Goal: Task Accomplishment & Management: Complete application form

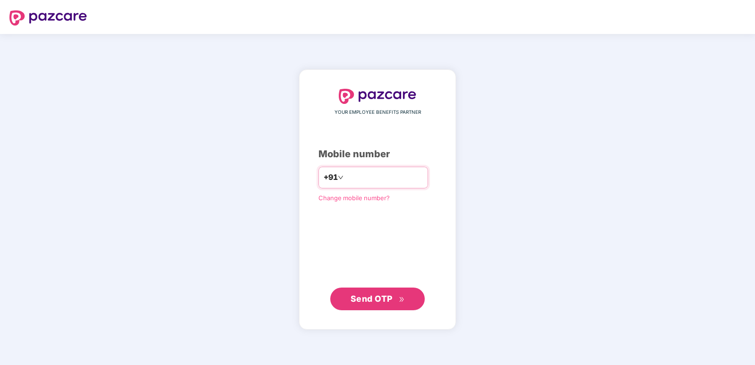
click at [355, 184] on input "number" at bounding box center [383, 177] width 77 height 15
type input "**********"
click at [382, 298] on span "Send OTP" at bounding box center [371, 298] width 42 height 10
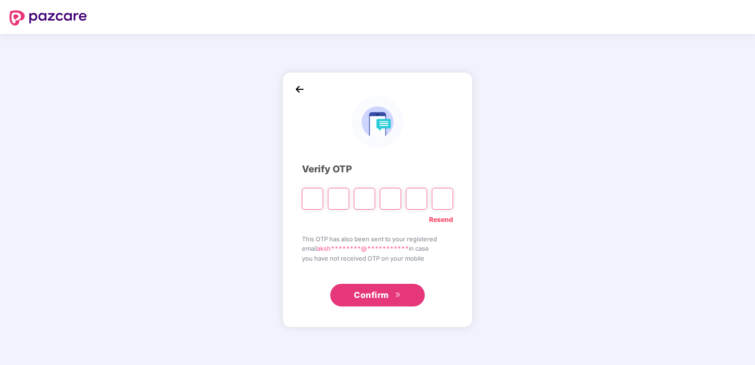
type input "*"
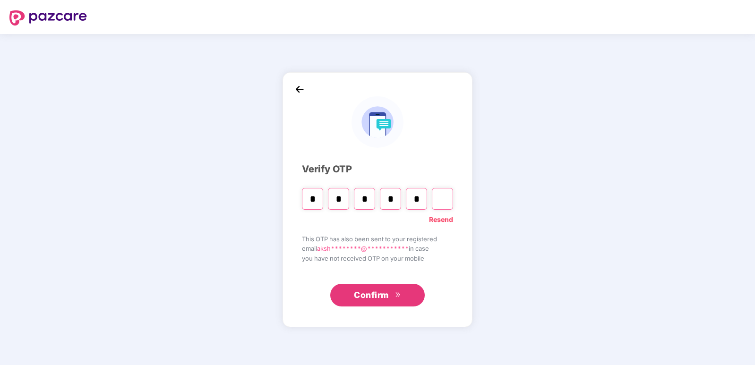
type input "*"
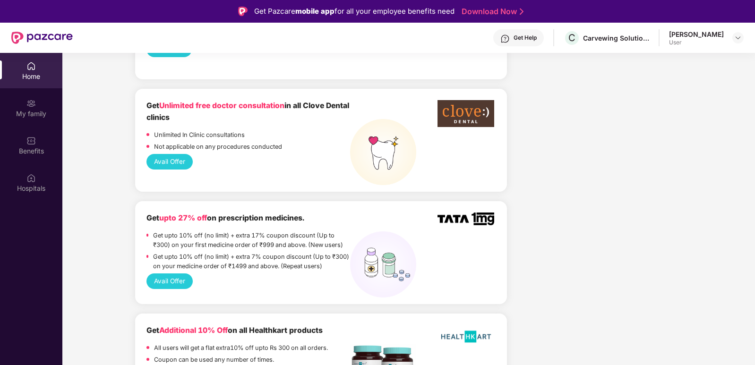
scroll to position [1010, 0]
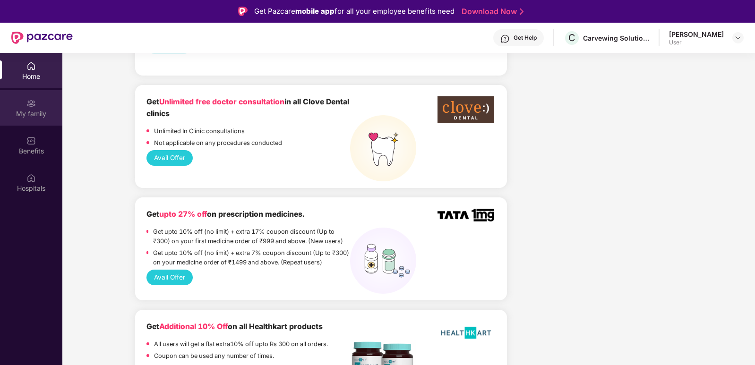
click at [40, 113] on div "My family" at bounding box center [31, 113] width 62 height 9
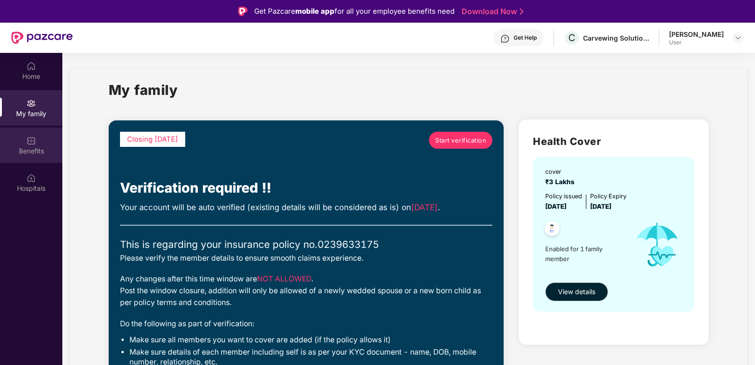
click at [34, 148] on div "Benefits" at bounding box center [31, 150] width 62 height 9
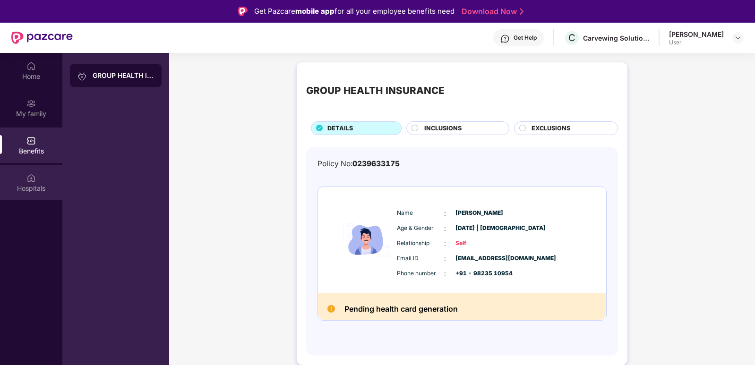
click at [35, 181] on img at bounding box center [30, 177] width 9 height 9
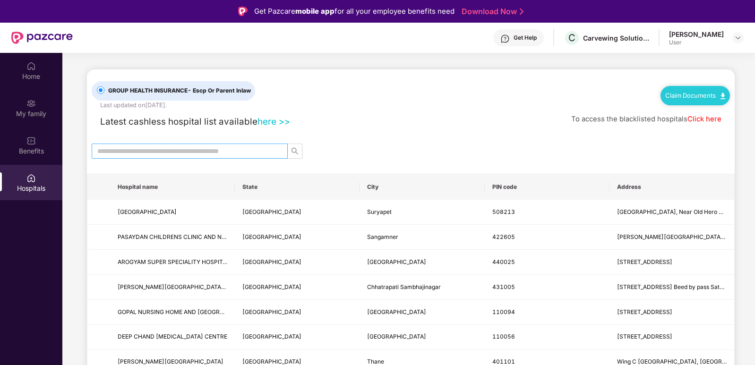
click at [243, 145] on span at bounding box center [190, 151] width 196 height 15
click at [243, 147] on input "text" at bounding box center [185, 151] width 177 height 10
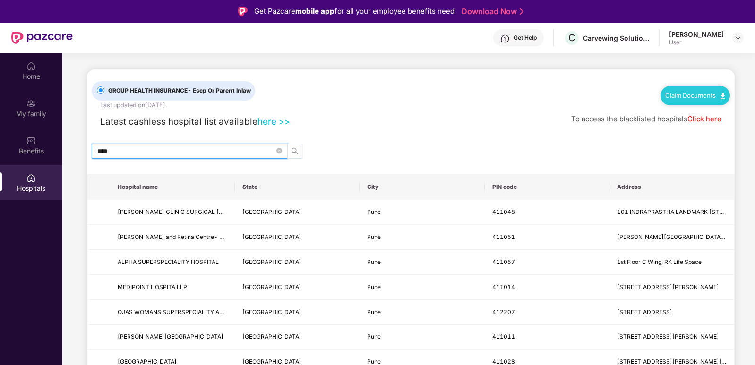
click at [294, 153] on icon "search" at bounding box center [295, 151] width 8 height 8
type input "****"
click at [722, 38] on div "[PERSON_NAME]" at bounding box center [696, 34] width 55 height 9
click at [738, 38] on img at bounding box center [738, 38] width 8 height 8
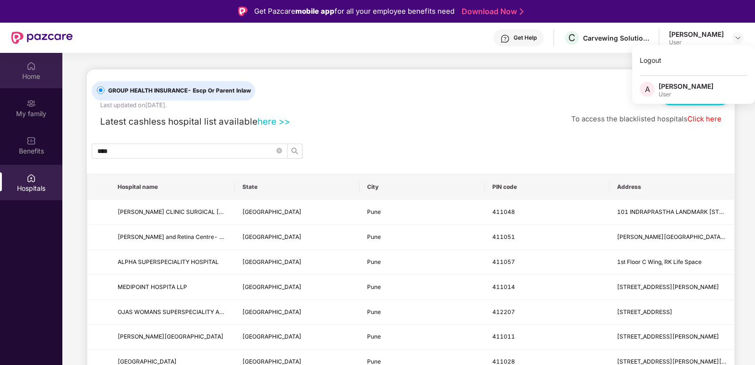
click at [35, 76] on div "Home" at bounding box center [31, 76] width 62 height 9
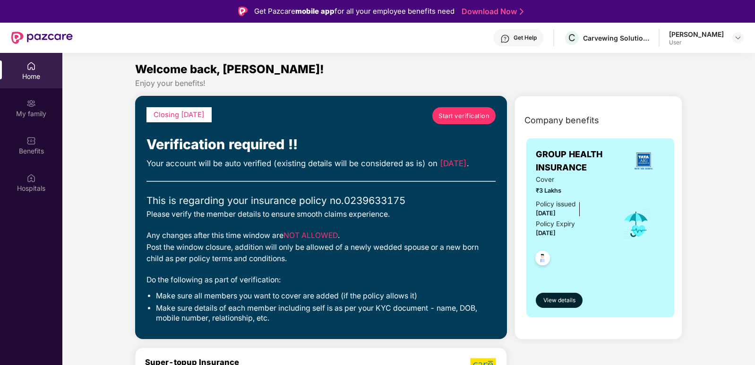
click at [455, 119] on span "Start verification" at bounding box center [463, 115] width 51 height 9
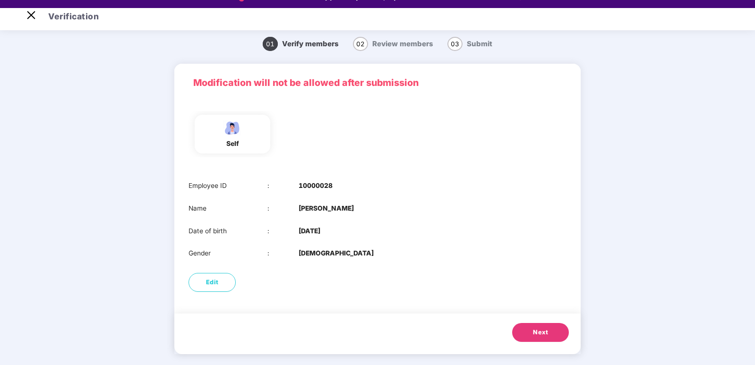
scroll to position [23, 0]
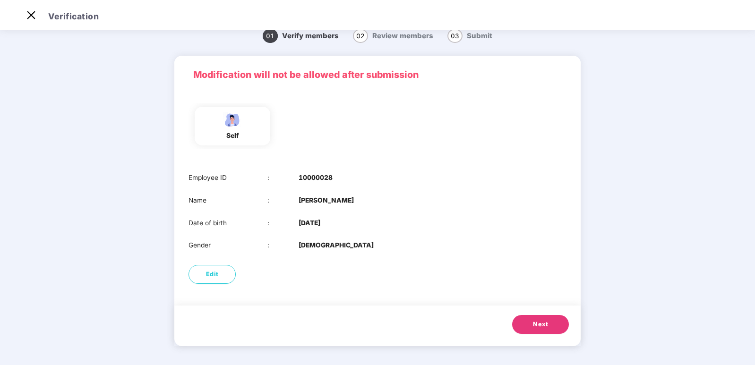
click at [534, 317] on button "Next" at bounding box center [540, 324] width 57 height 19
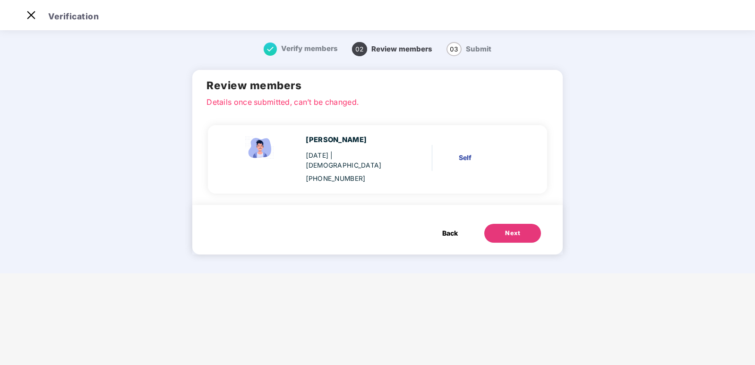
click at [513, 232] on button "Next" at bounding box center [512, 233] width 57 height 19
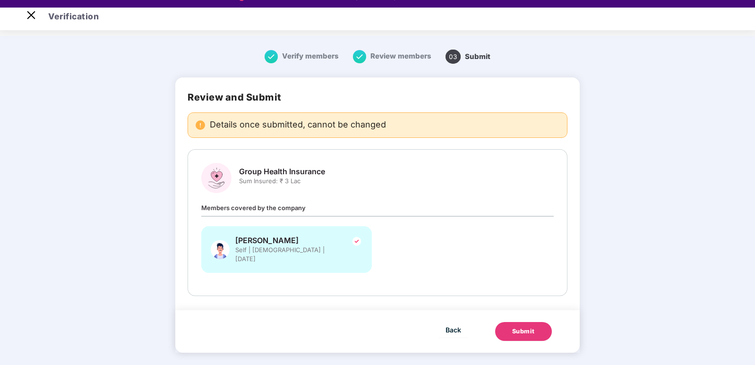
scroll to position [23, 0]
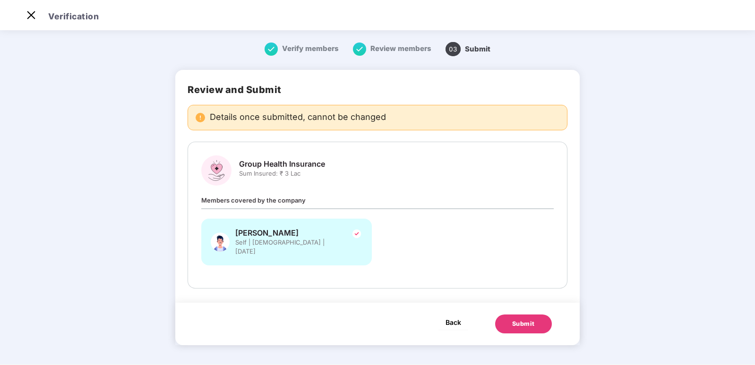
click at [453, 320] on button "Back" at bounding box center [453, 322] width 30 height 15
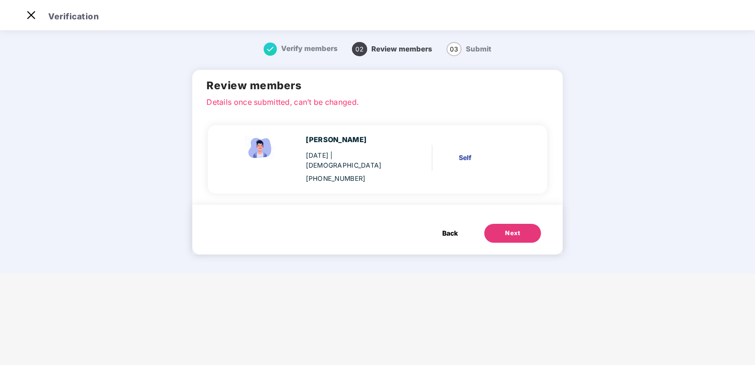
click at [447, 228] on span "Back" at bounding box center [450, 233] width 16 height 10
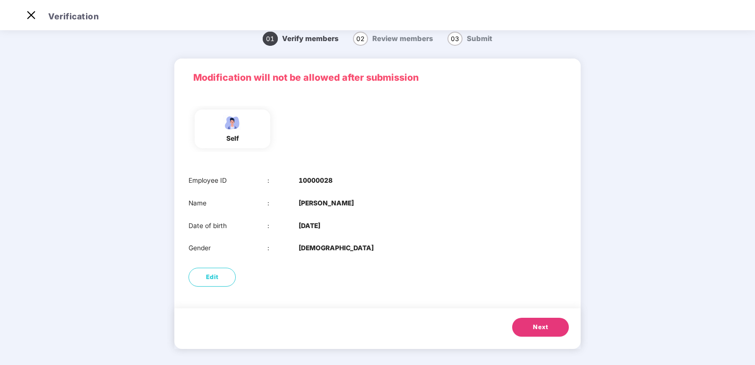
scroll to position [12, 0]
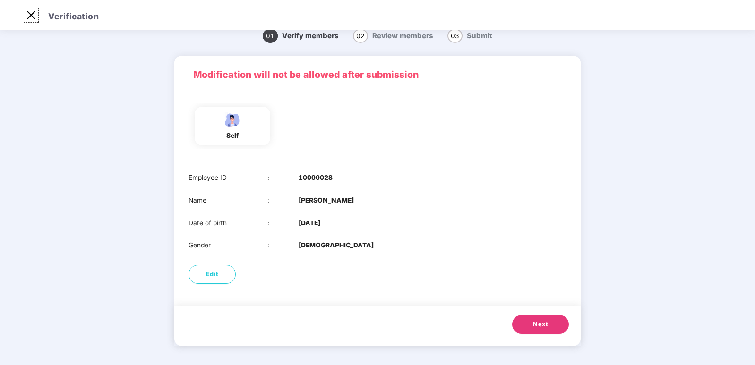
click at [32, 16] on img at bounding box center [31, 15] width 15 height 15
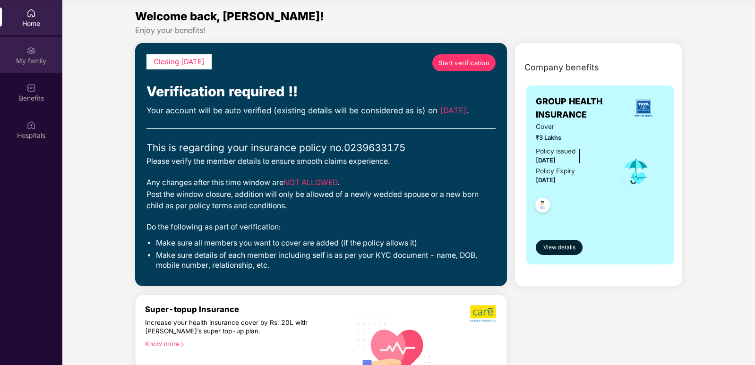
click at [45, 60] on div "My family" at bounding box center [31, 60] width 62 height 9
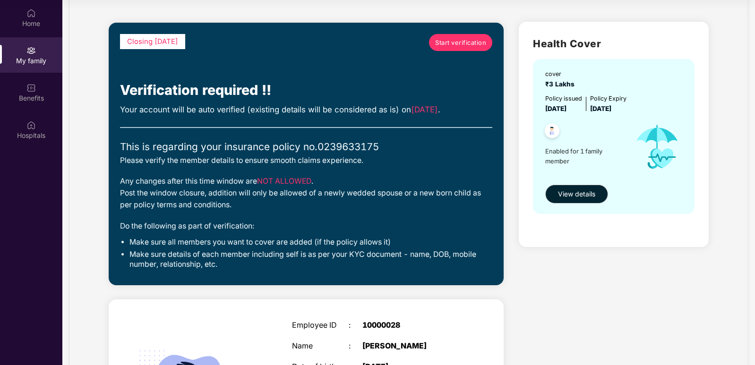
scroll to position [43, 0]
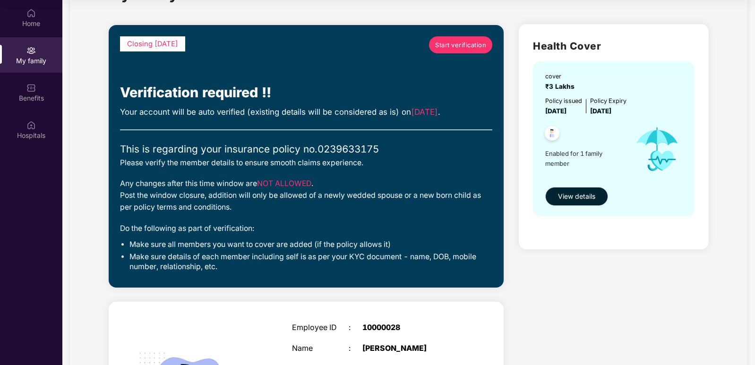
click at [563, 199] on span "View details" at bounding box center [576, 196] width 37 height 10
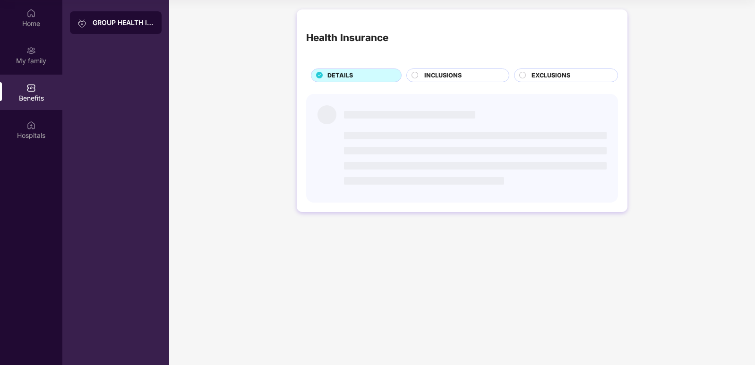
scroll to position [0, 0]
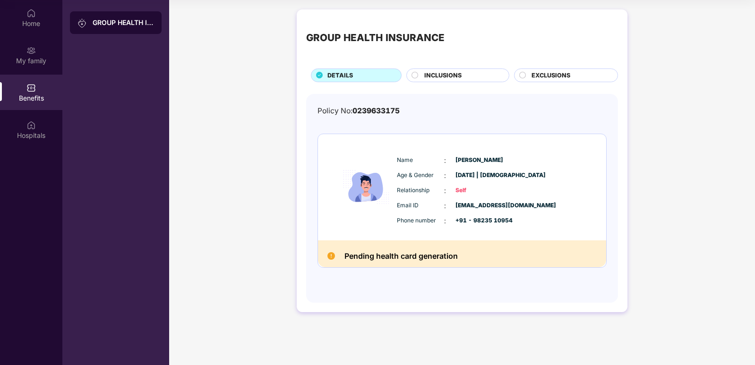
click at [415, 77] on circle at bounding box center [415, 75] width 6 height 6
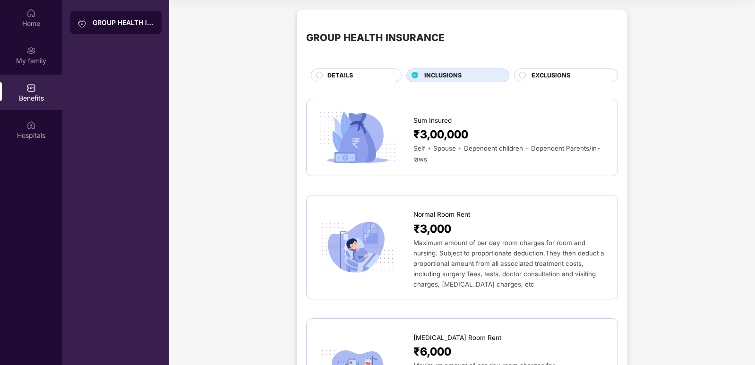
click at [468, 153] on div "Self + Spouse + Dependent children + Dependent Parents/in-laws" at bounding box center [510, 153] width 195 height 21
click at [528, 77] on div "EXCLUSIONS" at bounding box center [570, 76] width 86 height 11
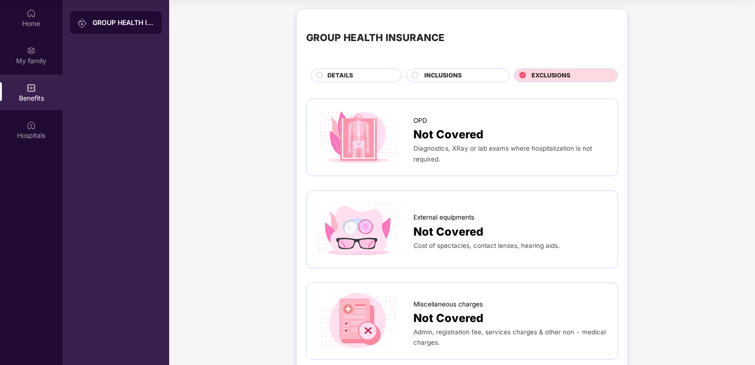
click at [316, 78] on icon at bounding box center [319, 75] width 7 height 7
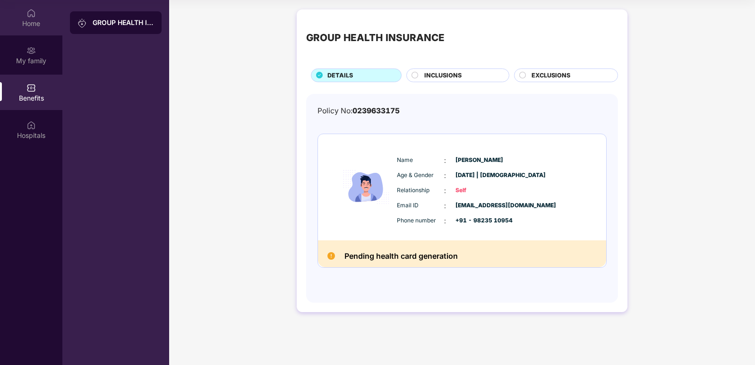
click at [34, 17] on img at bounding box center [30, 13] width 9 height 9
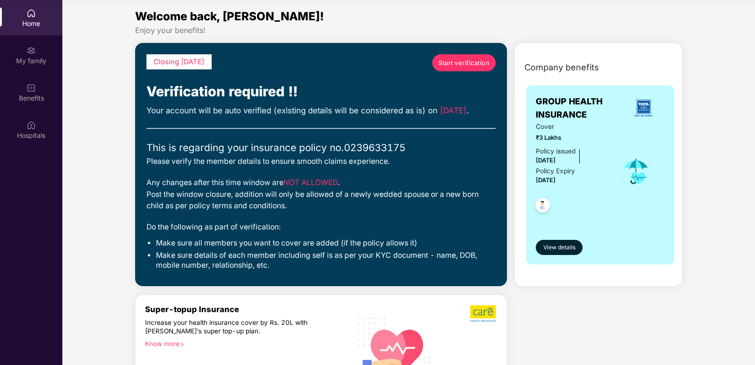
click at [458, 61] on span "Start verification" at bounding box center [463, 62] width 51 height 9
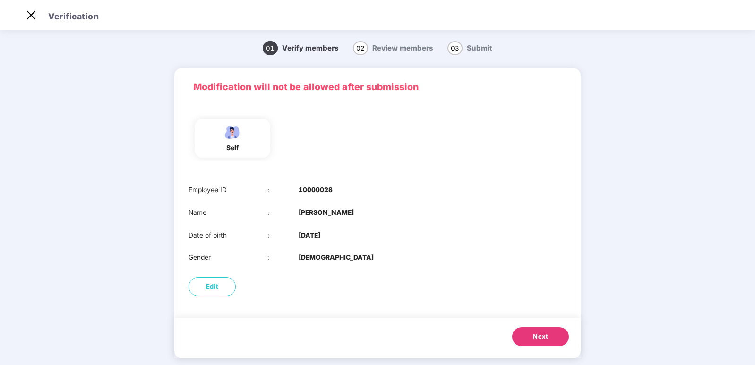
scroll to position [23, 0]
click at [543, 330] on button "Next" at bounding box center [540, 336] width 57 height 19
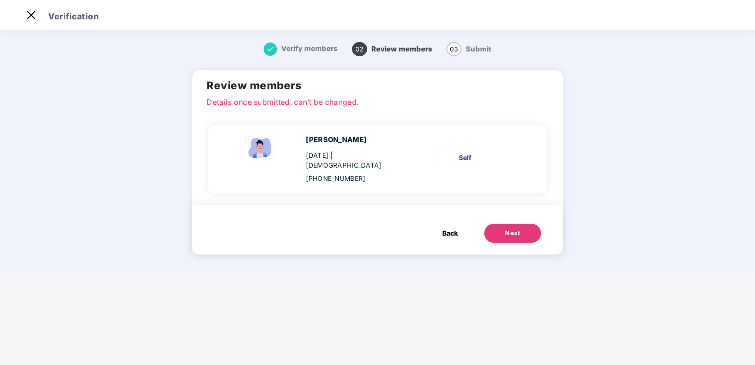
click at [466, 153] on div "Self" at bounding box center [489, 158] width 60 height 10
click at [512, 229] on div "Next" at bounding box center [512, 233] width 15 height 9
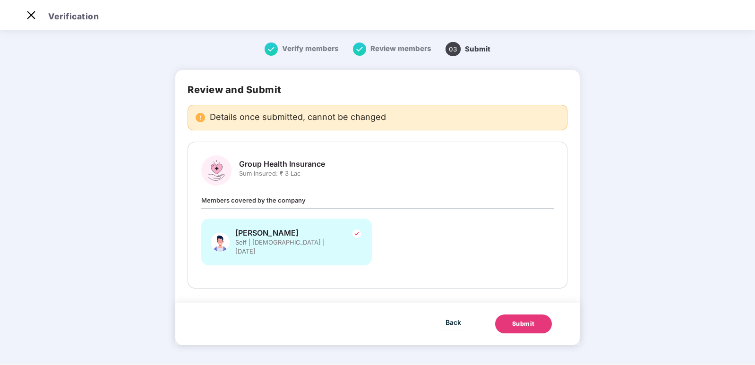
click at [275, 168] on span "Group Health Insurance" at bounding box center [282, 164] width 86 height 10
click at [311, 190] on div "Group Health Insurance Sum Insured: ₹ 3 Lac Members covered by the company Aksh…" at bounding box center [377, 214] width 352 height 119
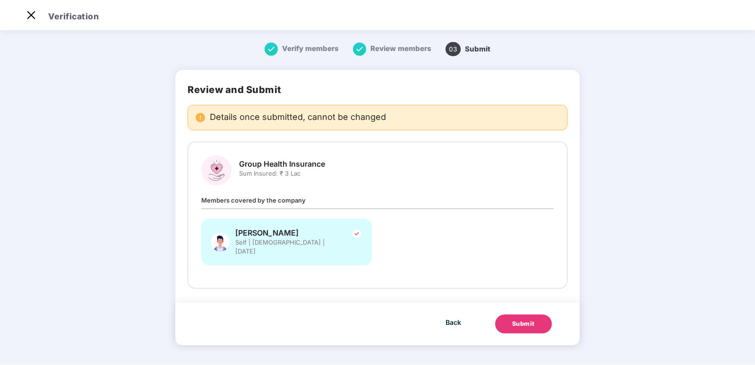
click at [532, 319] on div "Submit" at bounding box center [523, 323] width 23 height 9
click at [533, 319] on div "Submit" at bounding box center [523, 323] width 29 height 9
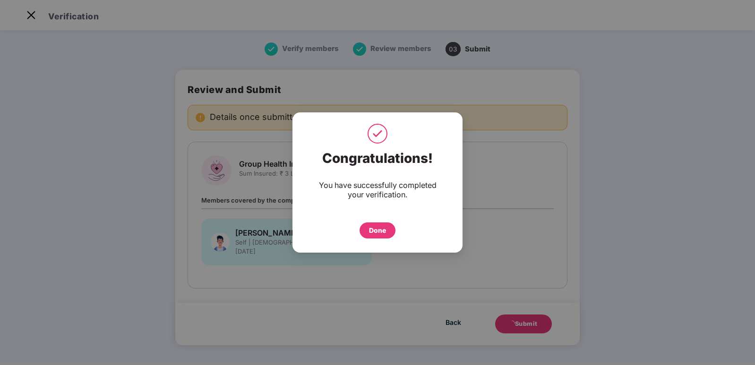
click at [381, 232] on div "Done" at bounding box center [377, 230] width 17 height 10
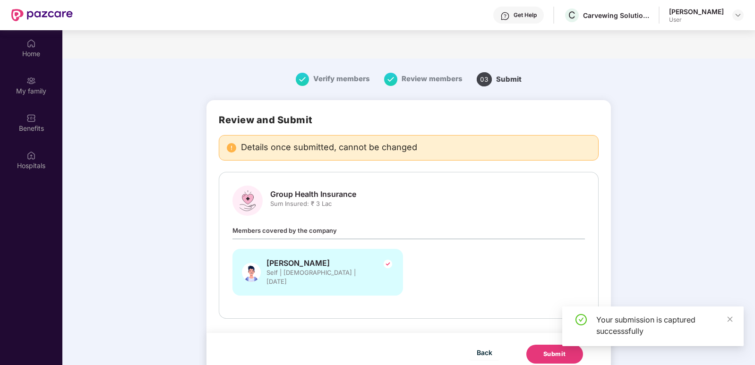
scroll to position [53, 0]
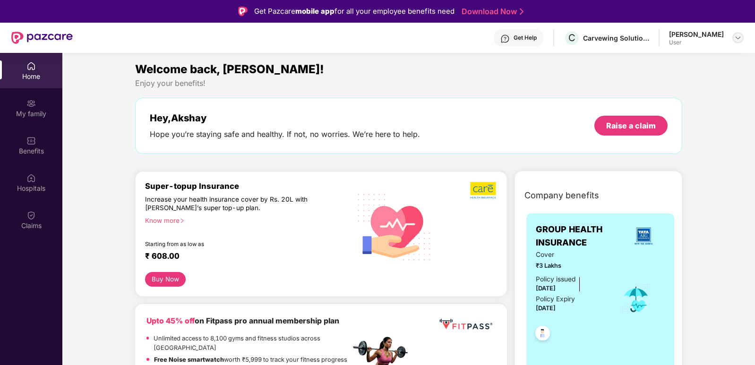
click at [738, 37] on img at bounding box center [738, 38] width 8 height 8
click at [674, 67] on div "Logout" at bounding box center [693, 60] width 123 height 18
click at [674, 67] on body "Get Pazcare mobile app for all your employee benefits need Download Now Get Hel…" at bounding box center [377, 182] width 755 height 365
